Goal: Task Accomplishment & Management: Use online tool/utility

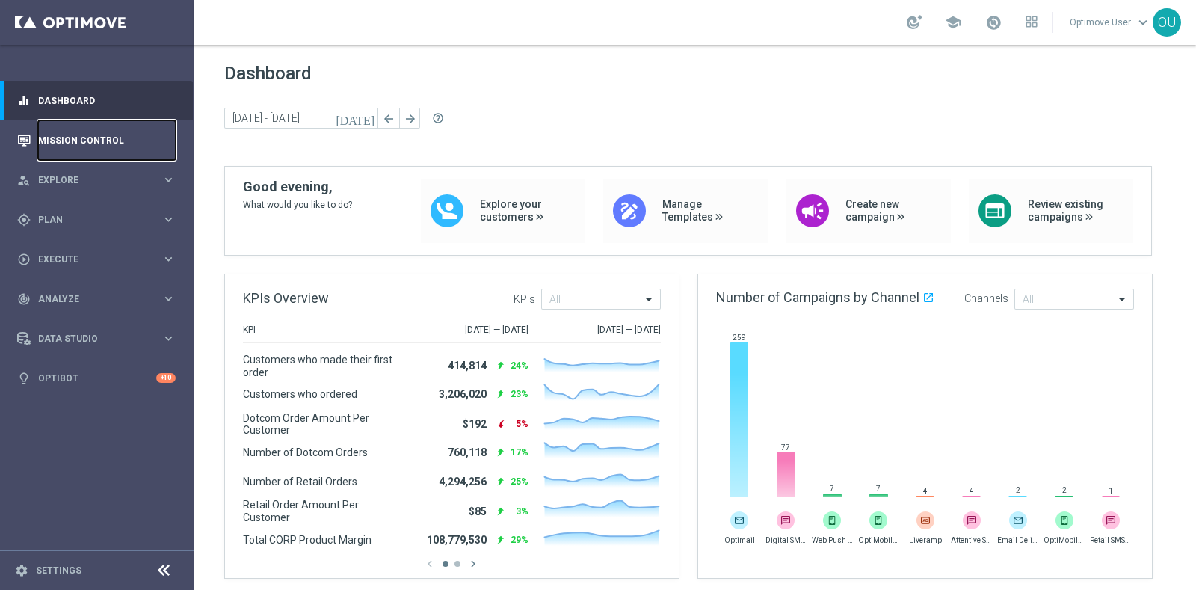
click at [108, 135] on link "Mission Control" at bounding box center [107, 140] width 138 height 40
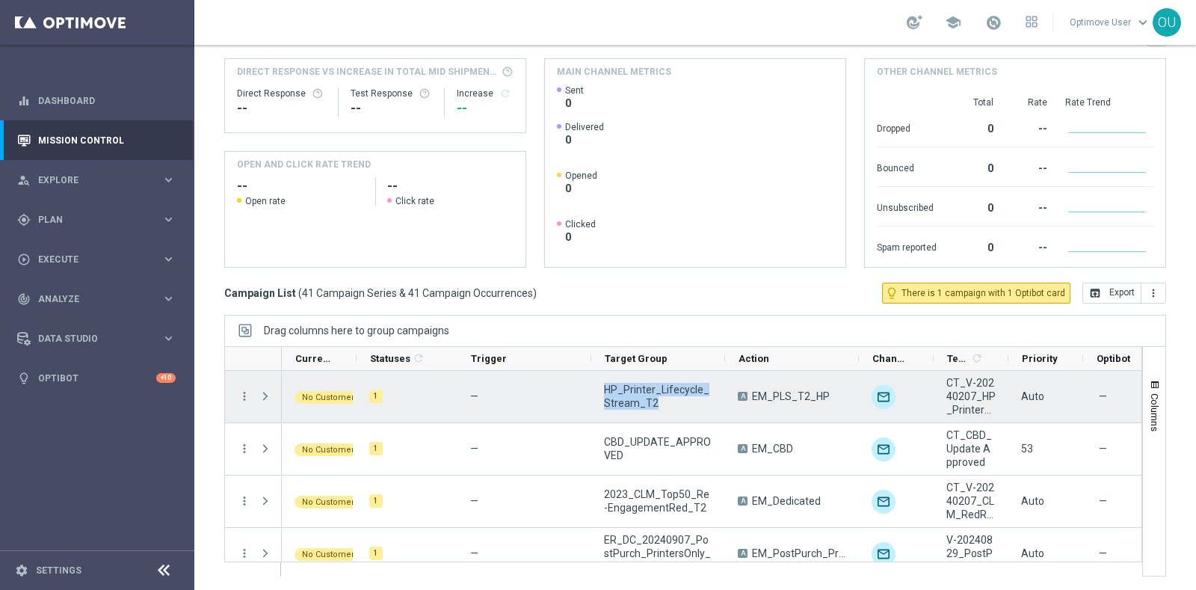
drag, startPoint x: 656, startPoint y: 405, endPoint x: 596, endPoint y: 387, distance: 63.2
click at [596, 387] on div "HP_Printer_Lifecycle_Stream_T2" at bounding box center [658, 397] width 134 height 52
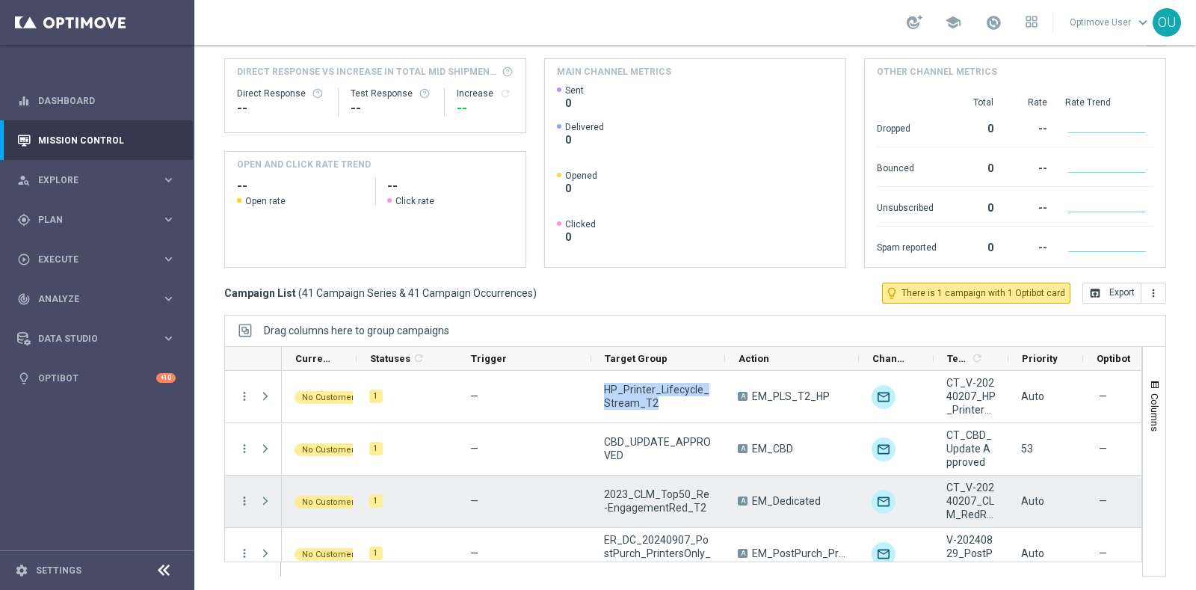
scroll to position [57, 0]
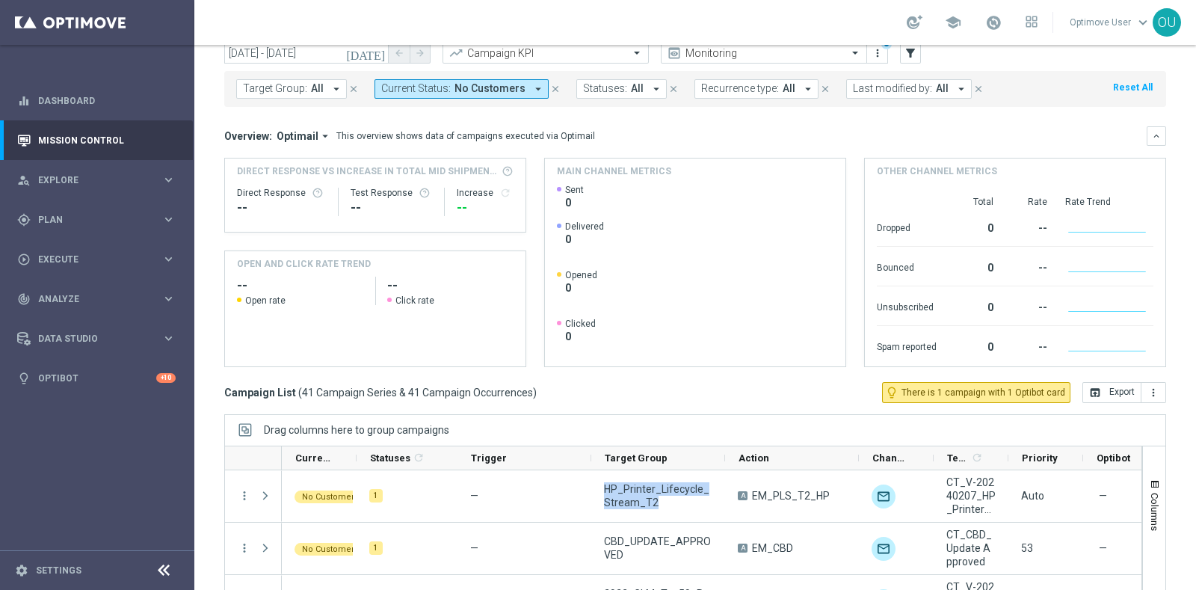
click at [322, 88] on button "Target Group: All arrow_drop_down" at bounding box center [291, 88] width 111 height 19
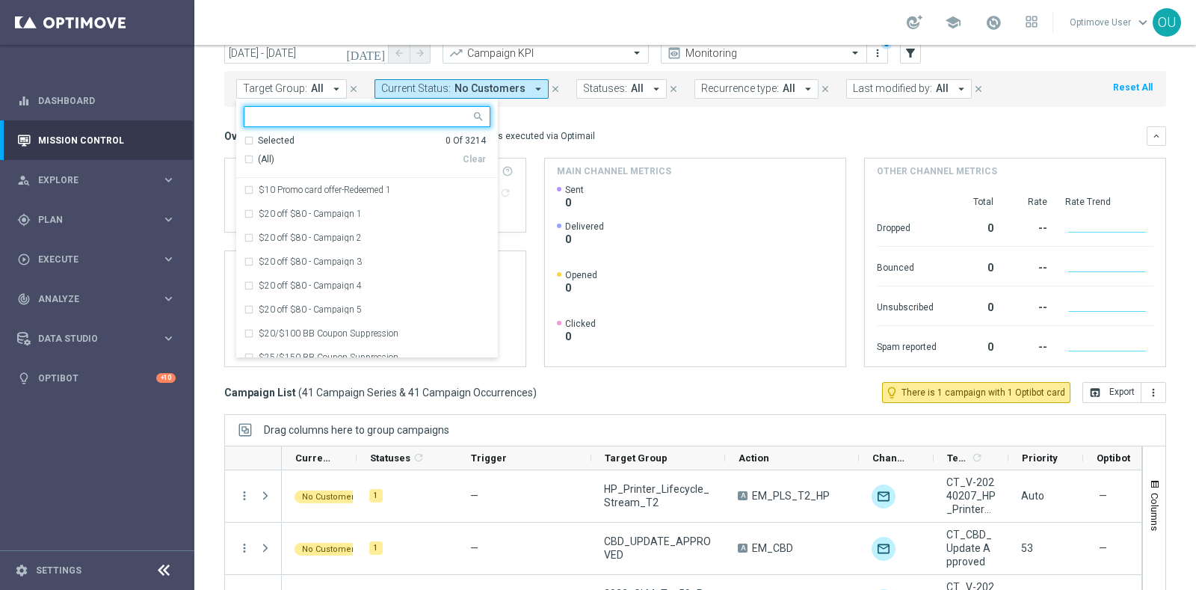
scroll to position [0, 0]
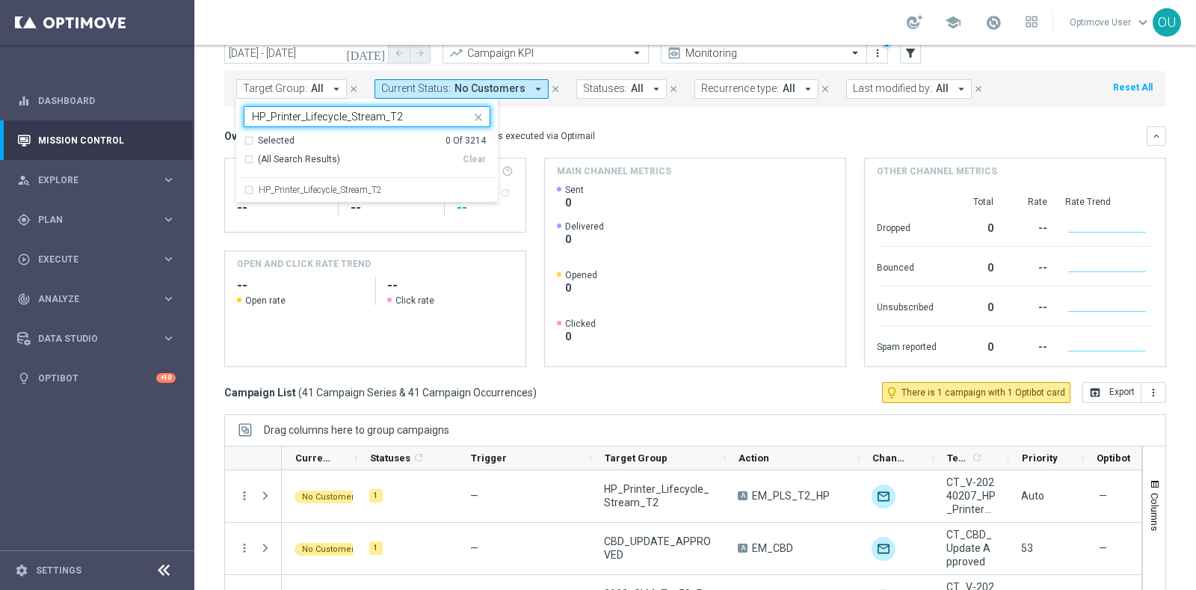
type input "HP_Printer_Lifecycle_Stream_T2"
click at [504, 79] on button "Current Status: No Customers arrow_drop_down" at bounding box center [462, 88] width 174 height 19
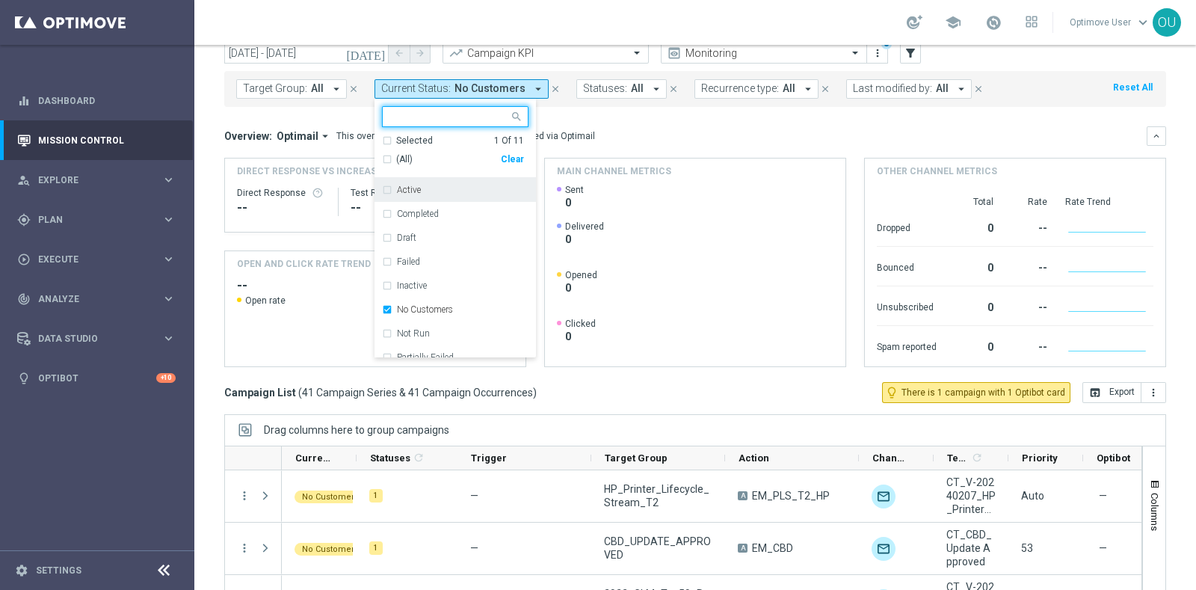
click at [386, 153] on div "(All)" at bounding box center [441, 159] width 119 height 13
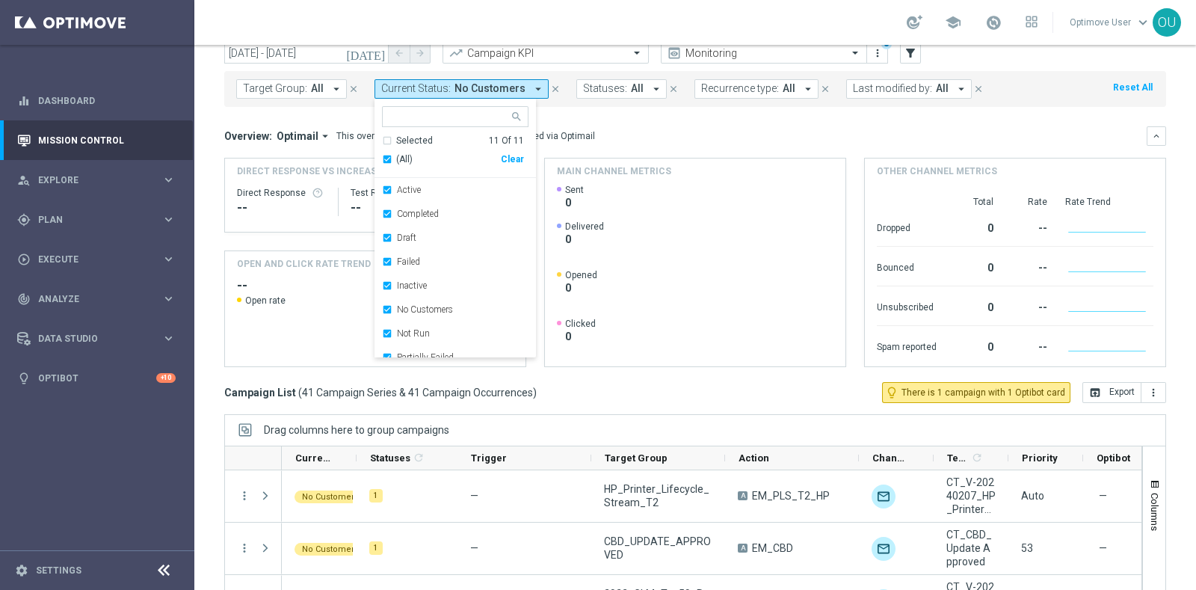
click at [577, 99] on div "Target Group: All arrow_drop_down close Current Status: No Customers arrow_drop…" at bounding box center [695, 89] width 942 height 36
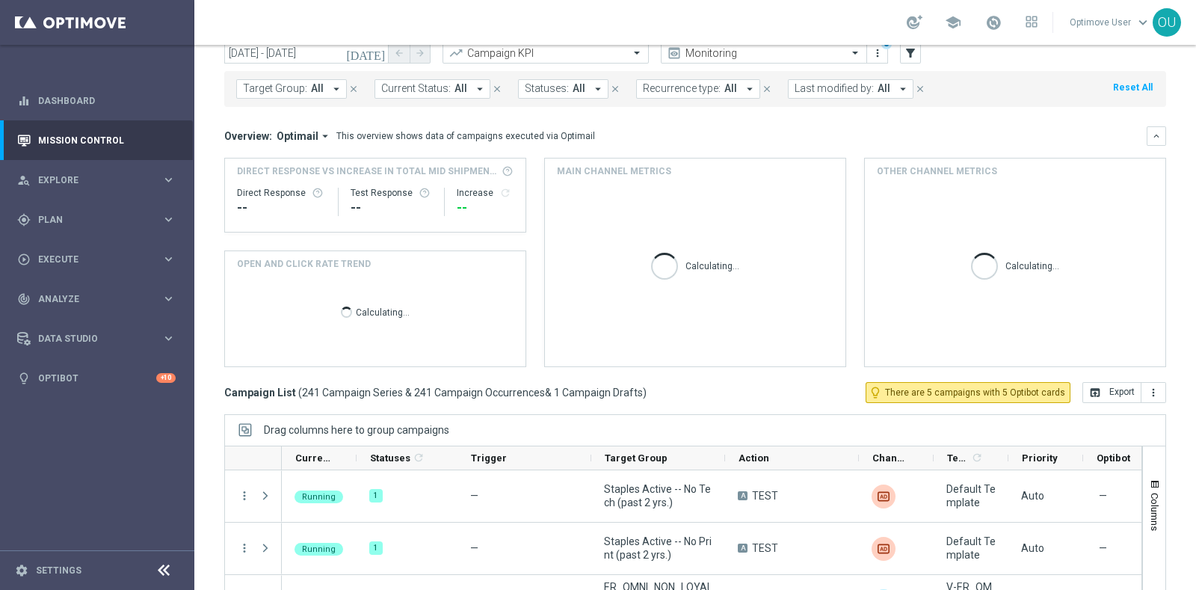
click at [301, 92] on span "Target Group:" at bounding box center [275, 88] width 64 height 13
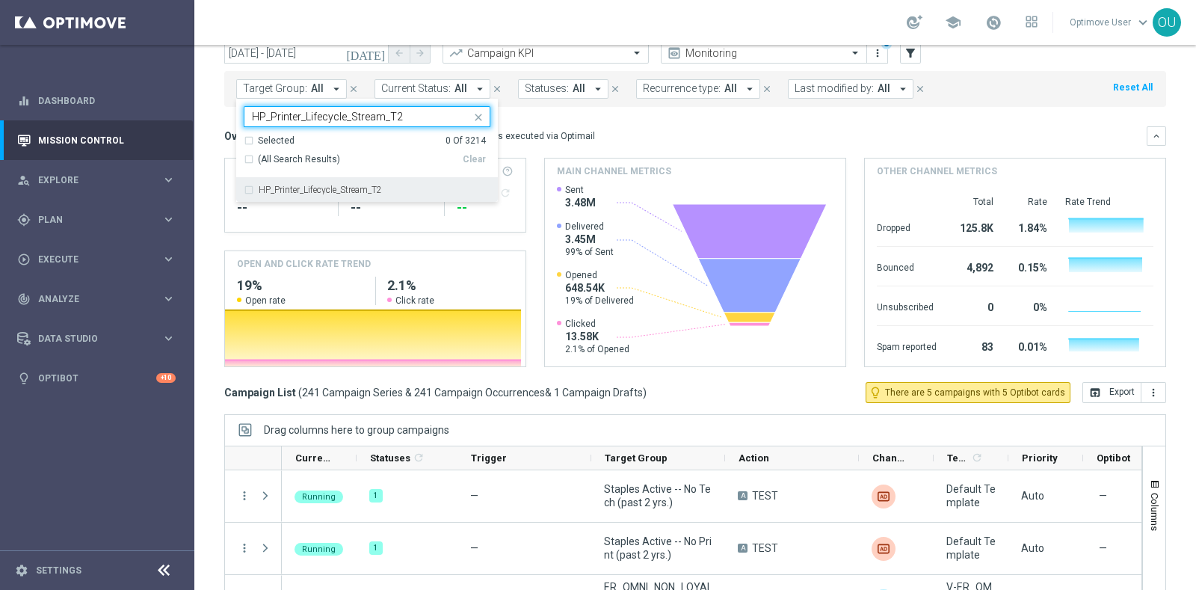
click at [247, 188] on div "HP_Printer_Lifecycle_Stream_T2" at bounding box center [367, 190] width 247 height 24
type input "HP_Printer_Lifecycle_Stream_T2"
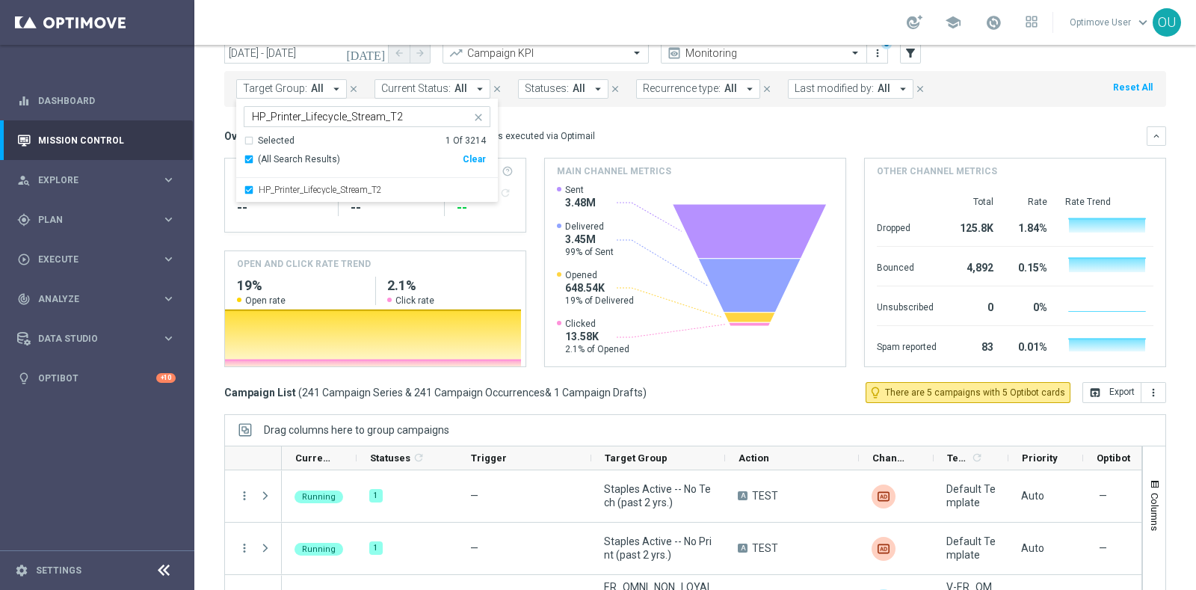
click at [545, 112] on mini-dashboard "Overview: Optimail arrow_drop_down This overview shows data of campaigns execut…" at bounding box center [695, 244] width 942 height 275
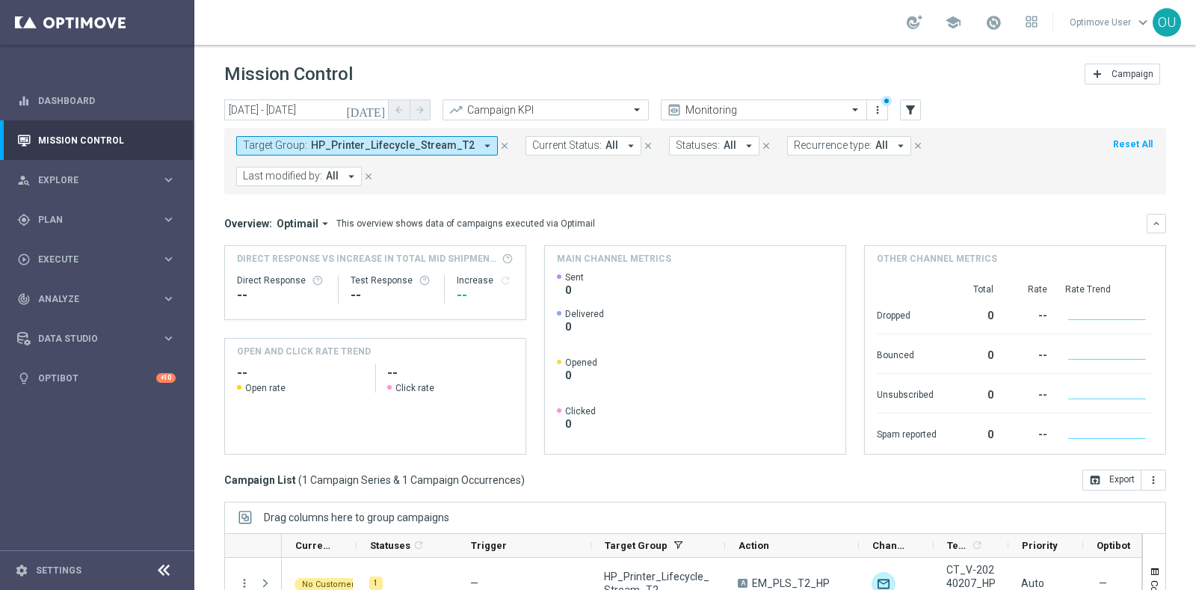
click at [499, 143] on icon "close" at bounding box center [504, 146] width 10 height 10
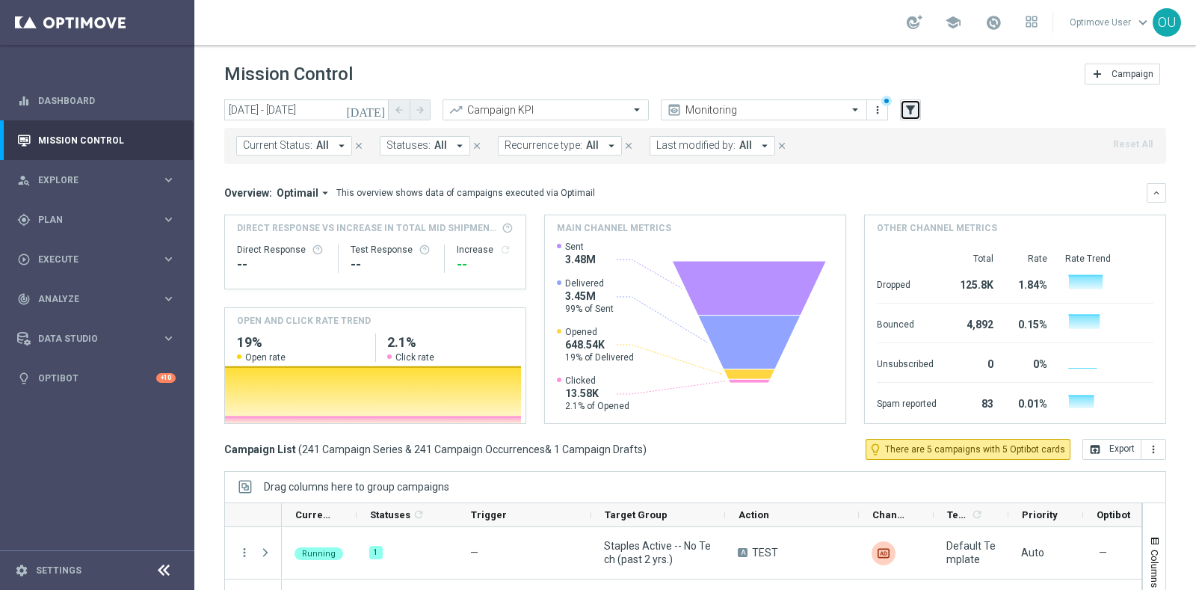
click at [910, 109] on icon "filter_alt" at bounding box center [910, 109] width 13 height 13
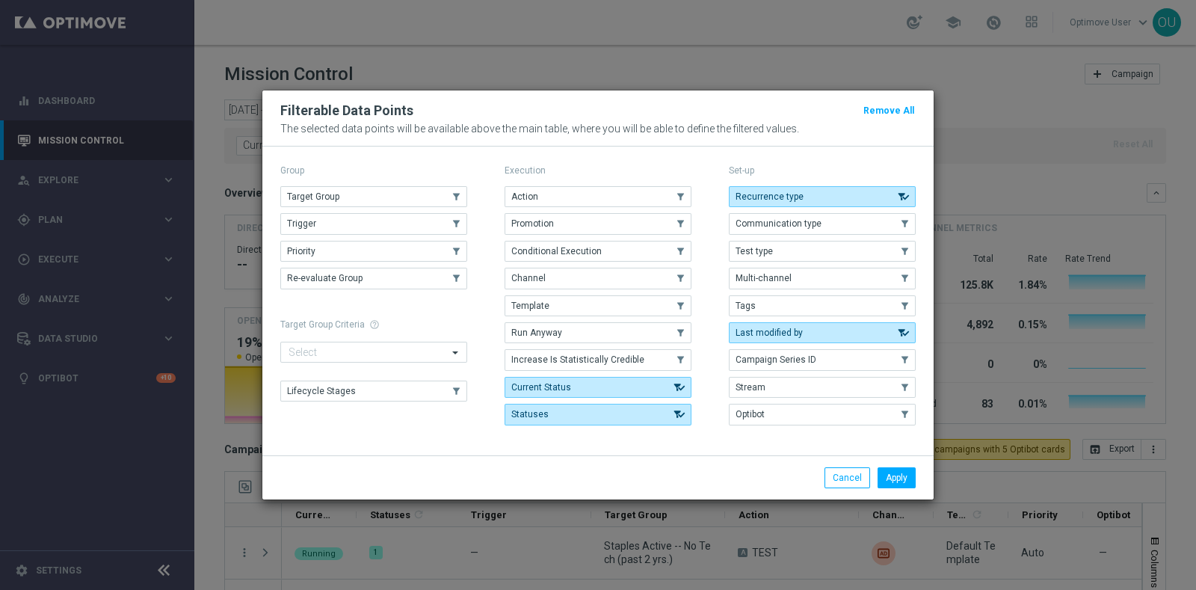
click at [961, 93] on modal-container "Filterable Data Points Remove All The selected data points will be available ab…" at bounding box center [598, 295] width 1196 height 590
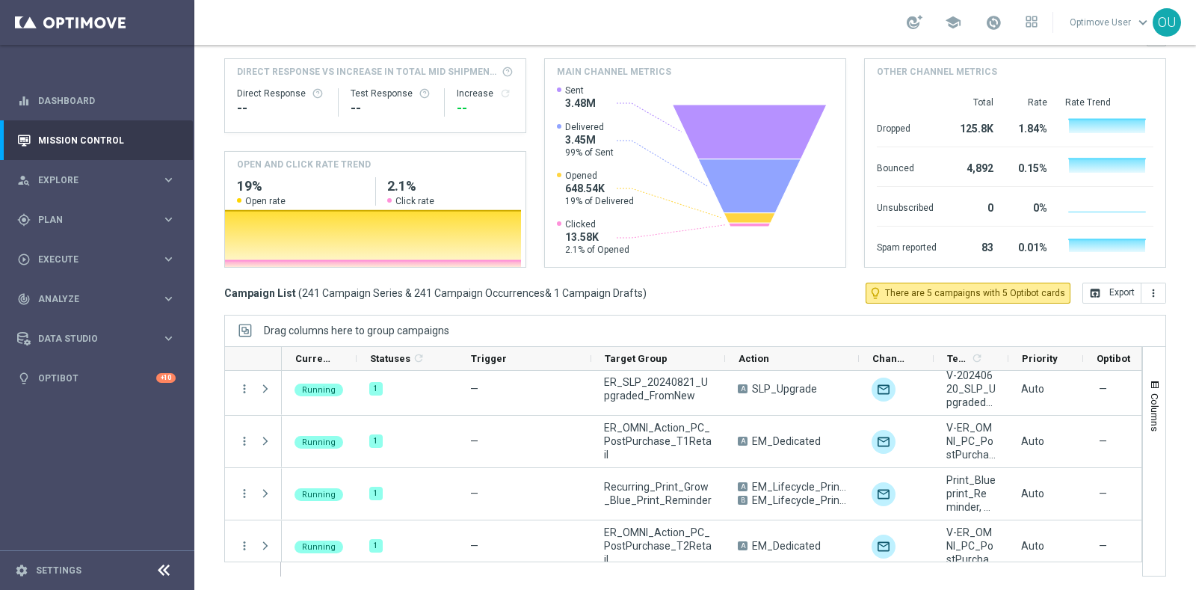
scroll to position [2865, 0]
